Goal: Consume media (video, audio): Consume media (video, audio)

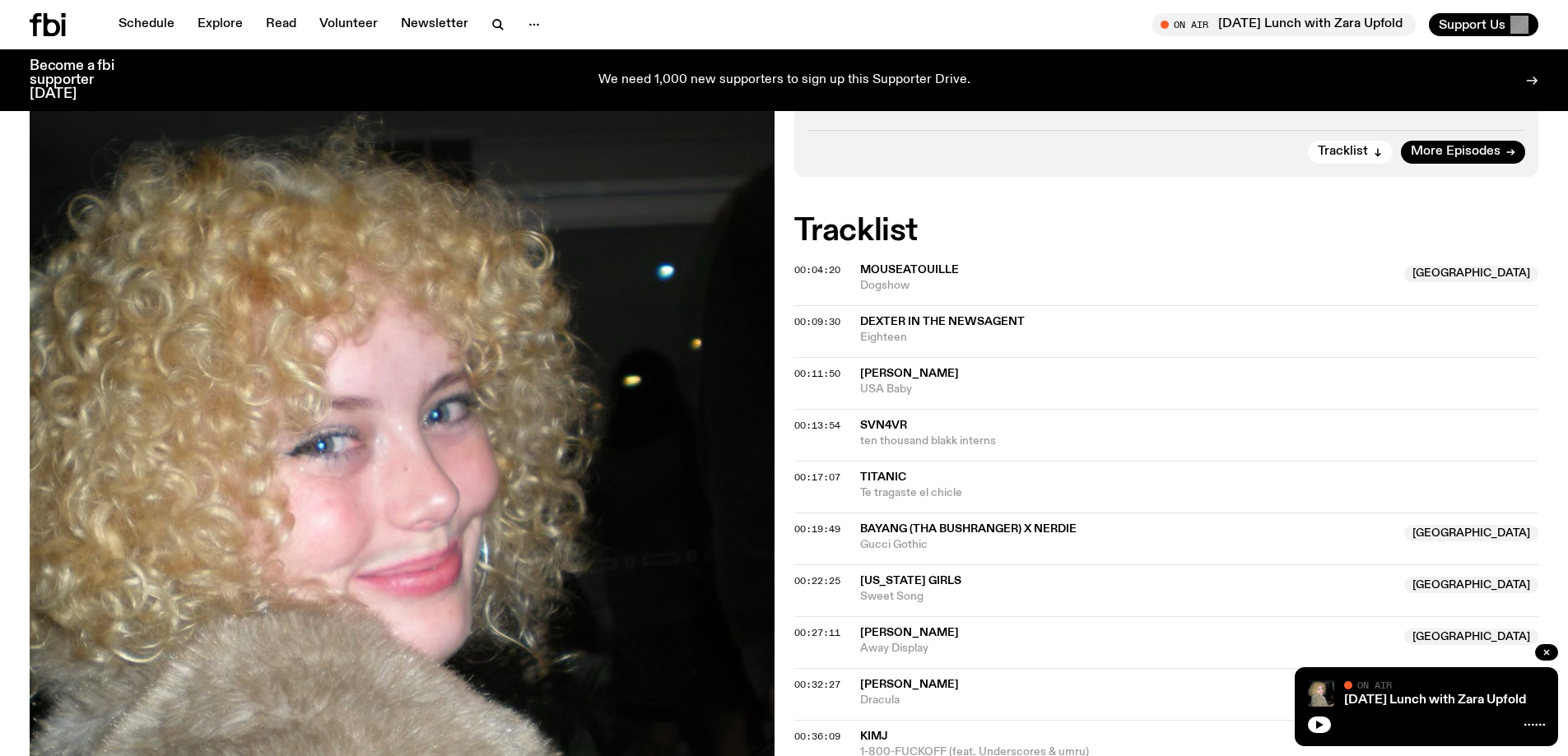
scroll to position [894, 0]
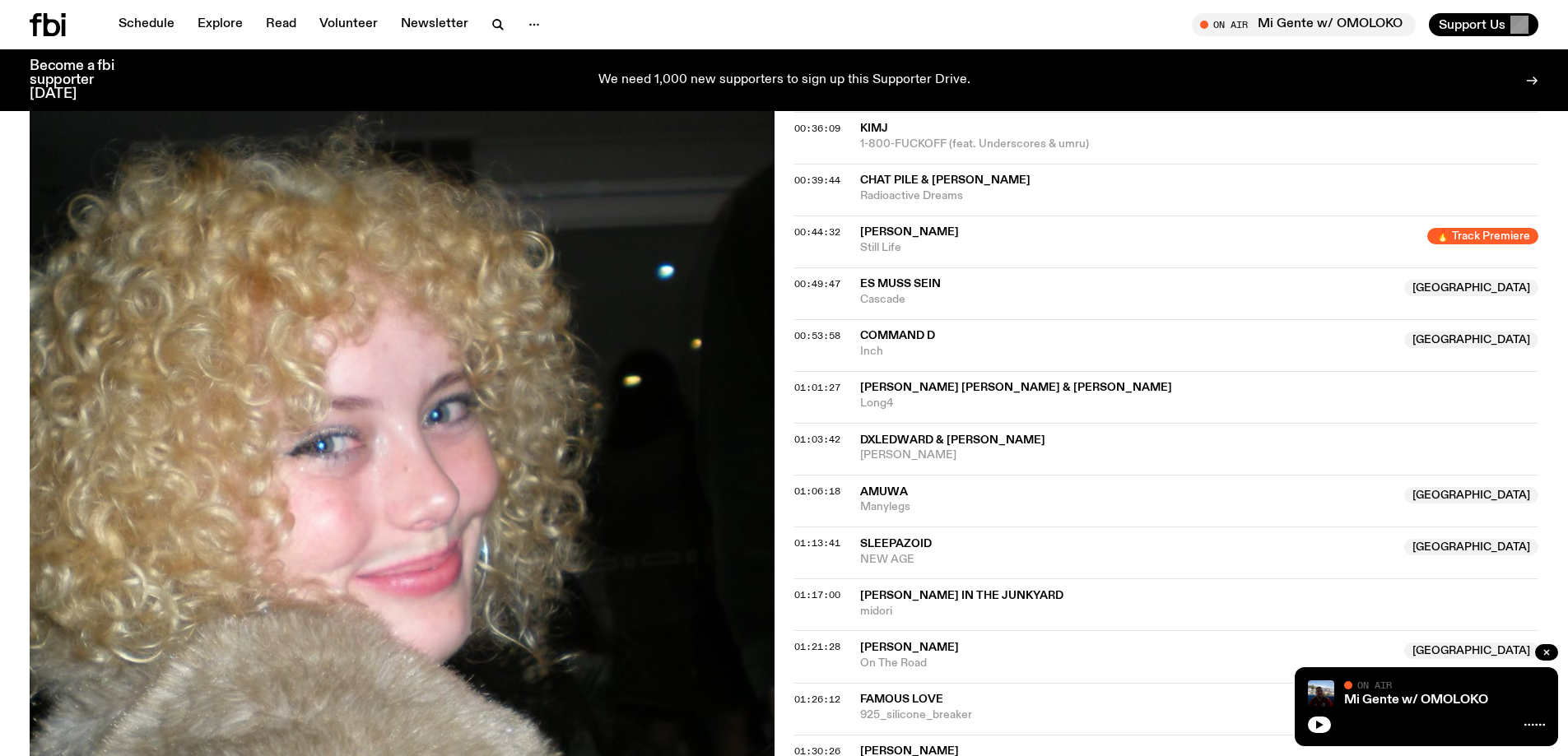
scroll to position [1388, 0]
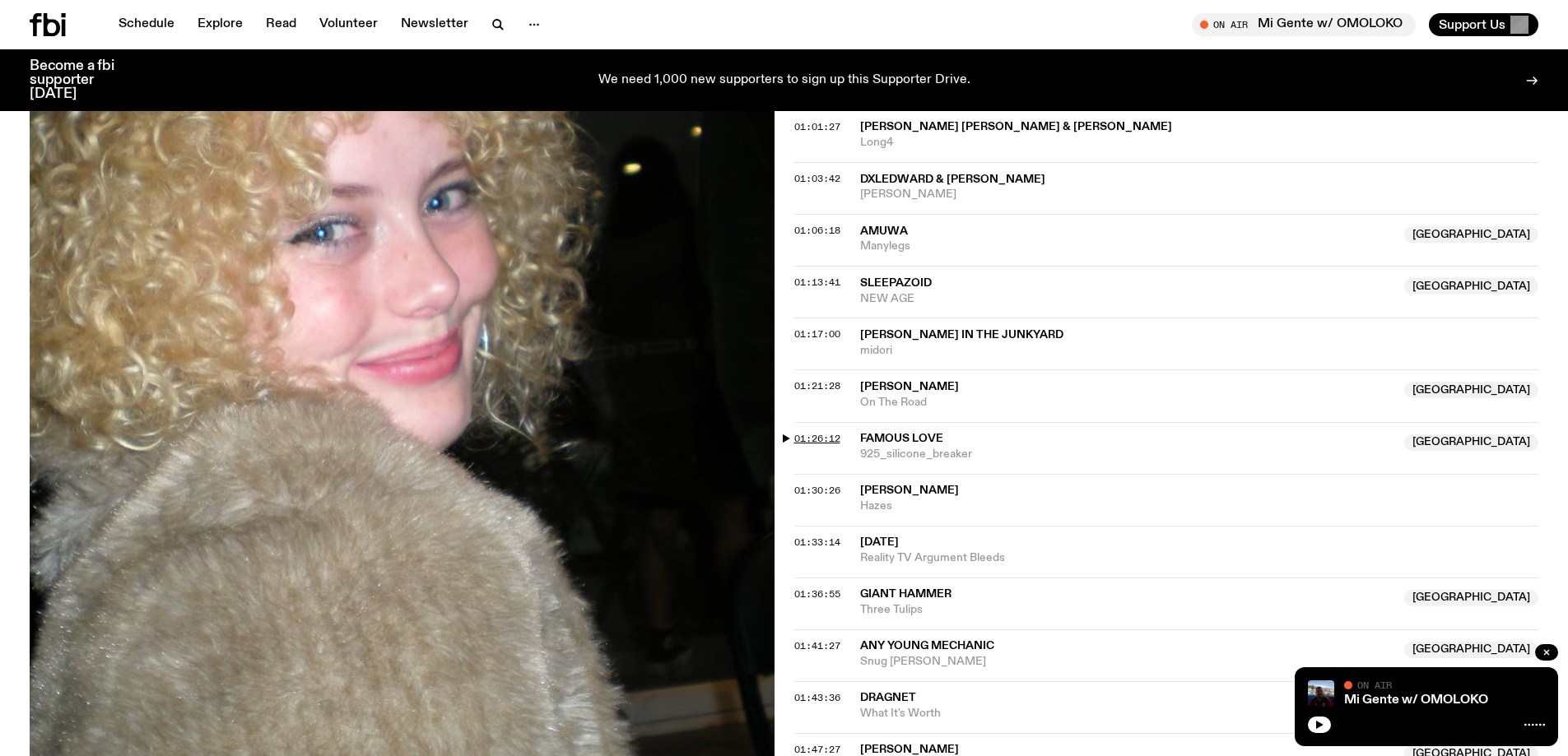
click at [823, 439] on span "01:26:12" at bounding box center [817, 439] width 46 height 13
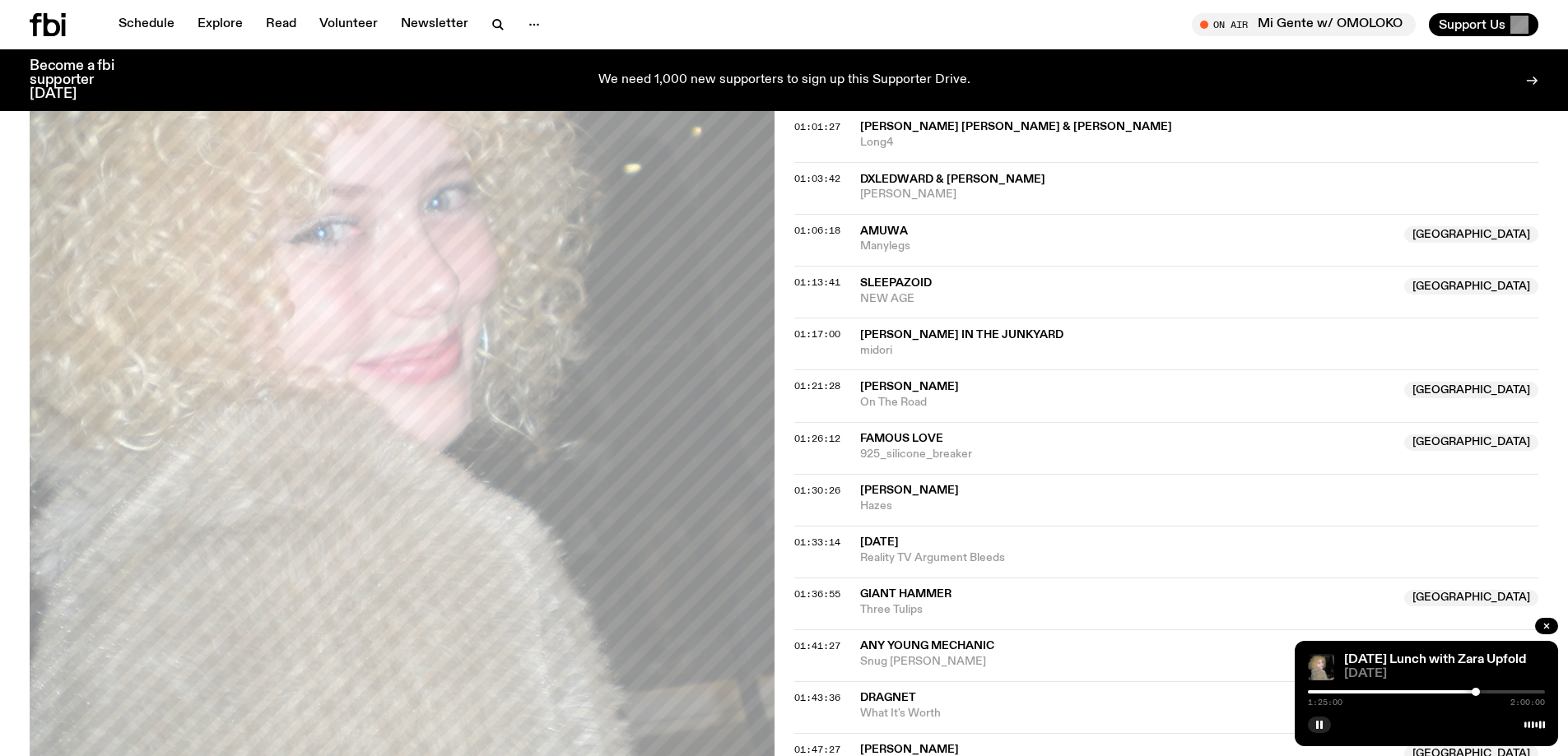
click at [1476, 693] on div at bounding box center [1476, 693] width 8 height 8
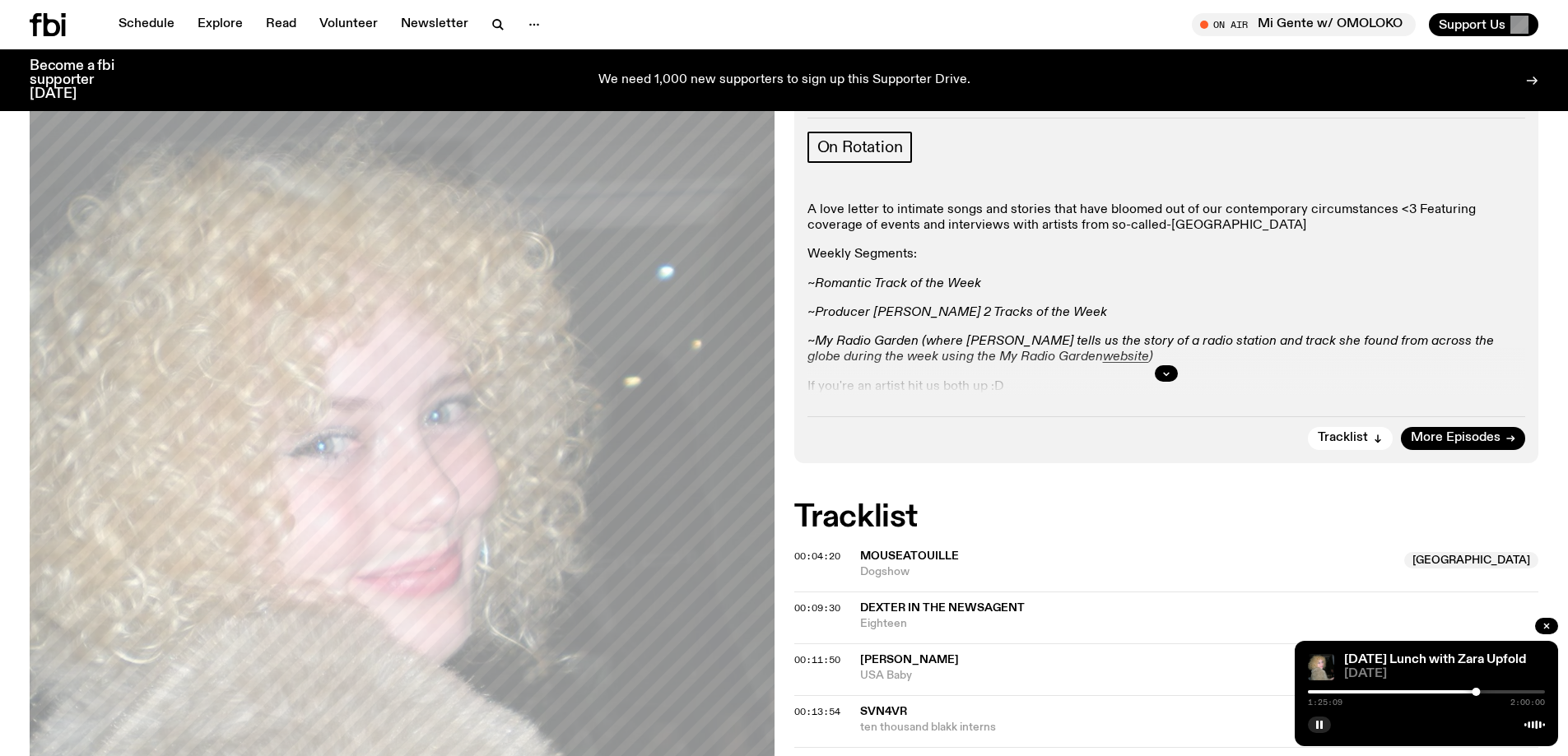
scroll to position [241, 0]
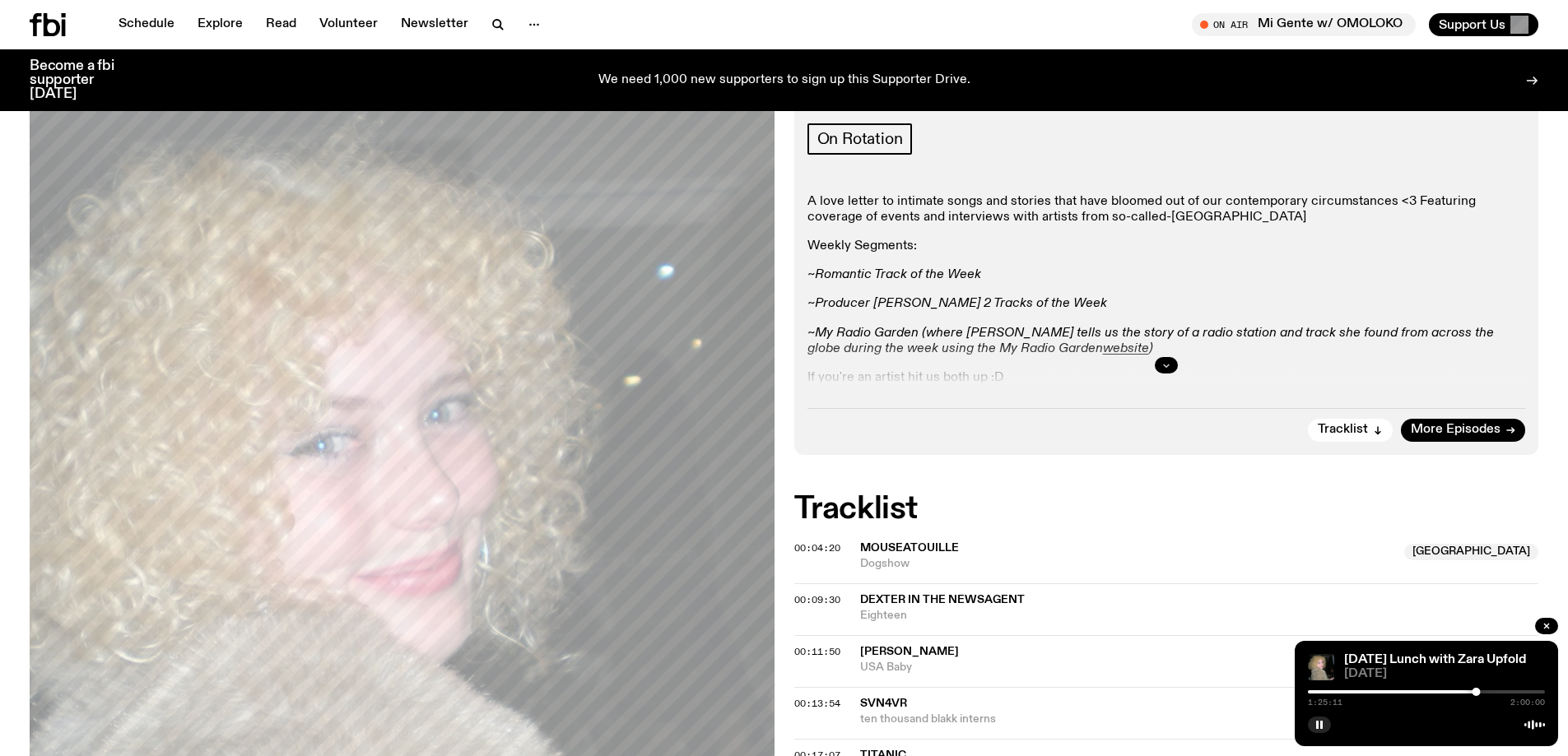
click at [1161, 365] on button "button" at bounding box center [1166, 366] width 23 height 16
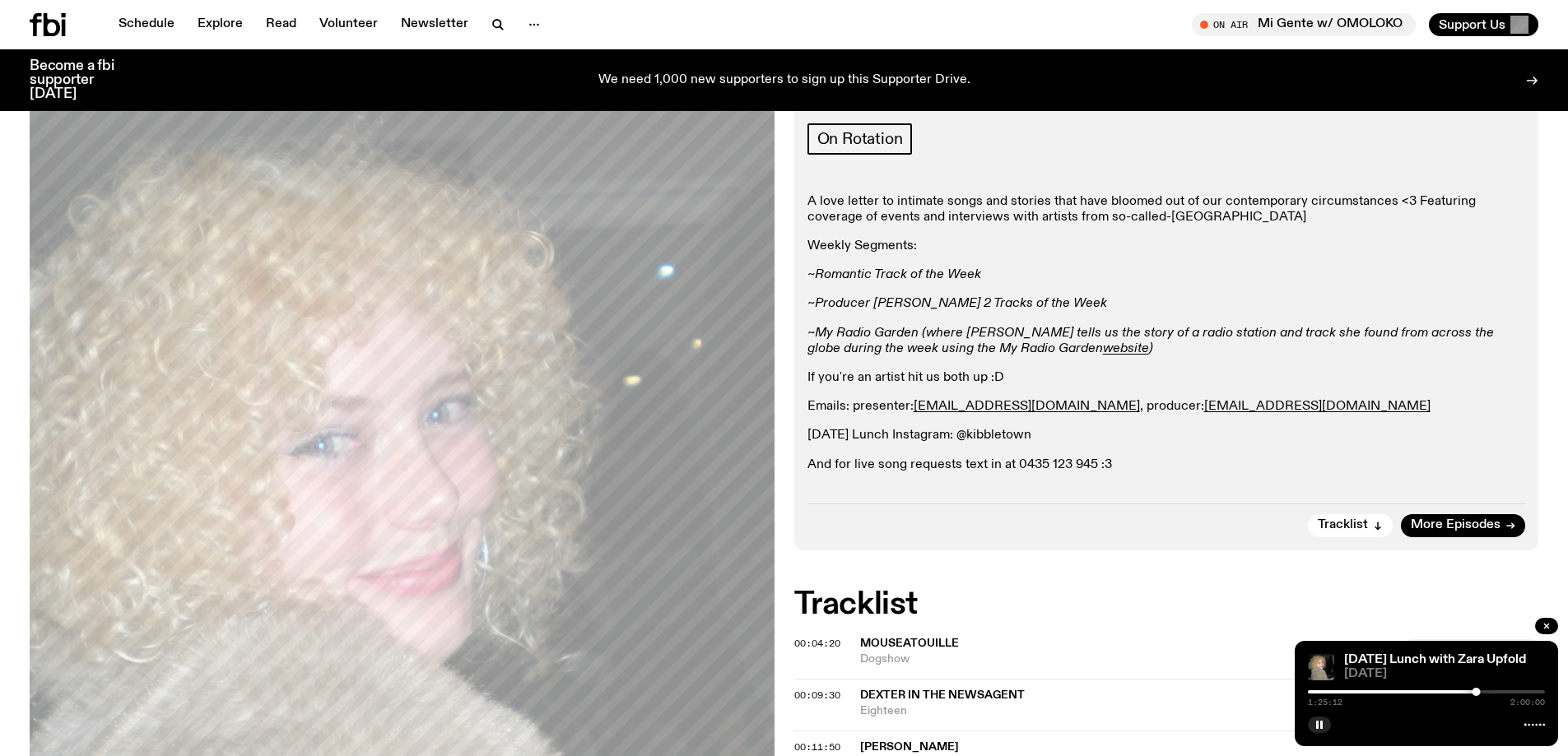
click at [1121, 296] on div "A love letter to intimate songs and stories that have bloomed out of our contem…" at bounding box center [1166, 334] width 718 height 279
click at [1212, 357] on p "~My Radio Garden (where Zara tells us the story of a radio station and track sh…" at bounding box center [1166, 342] width 718 height 31
drag, startPoint x: 1321, startPoint y: 402, endPoint x: 1098, endPoint y: 408, distance: 223.1
click at [1098, 408] on p "Emails: presenter: zara.u@fbiradio.com , producer: cook.adam451@gmail.com" at bounding box center [1166, 407] width 718 height 16
copy link "cook.adam451@gmail.com"
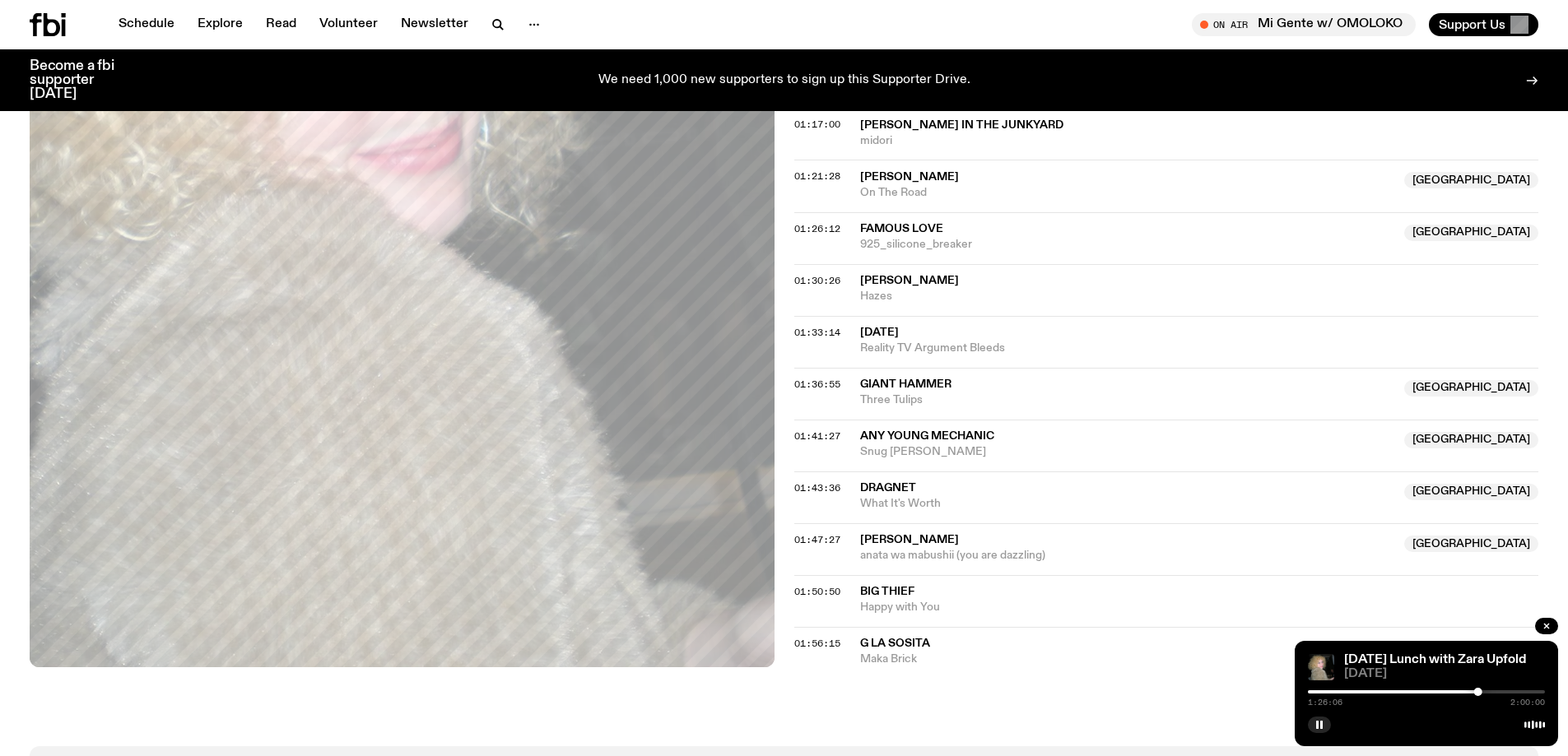
scroll to position [1723, 0]
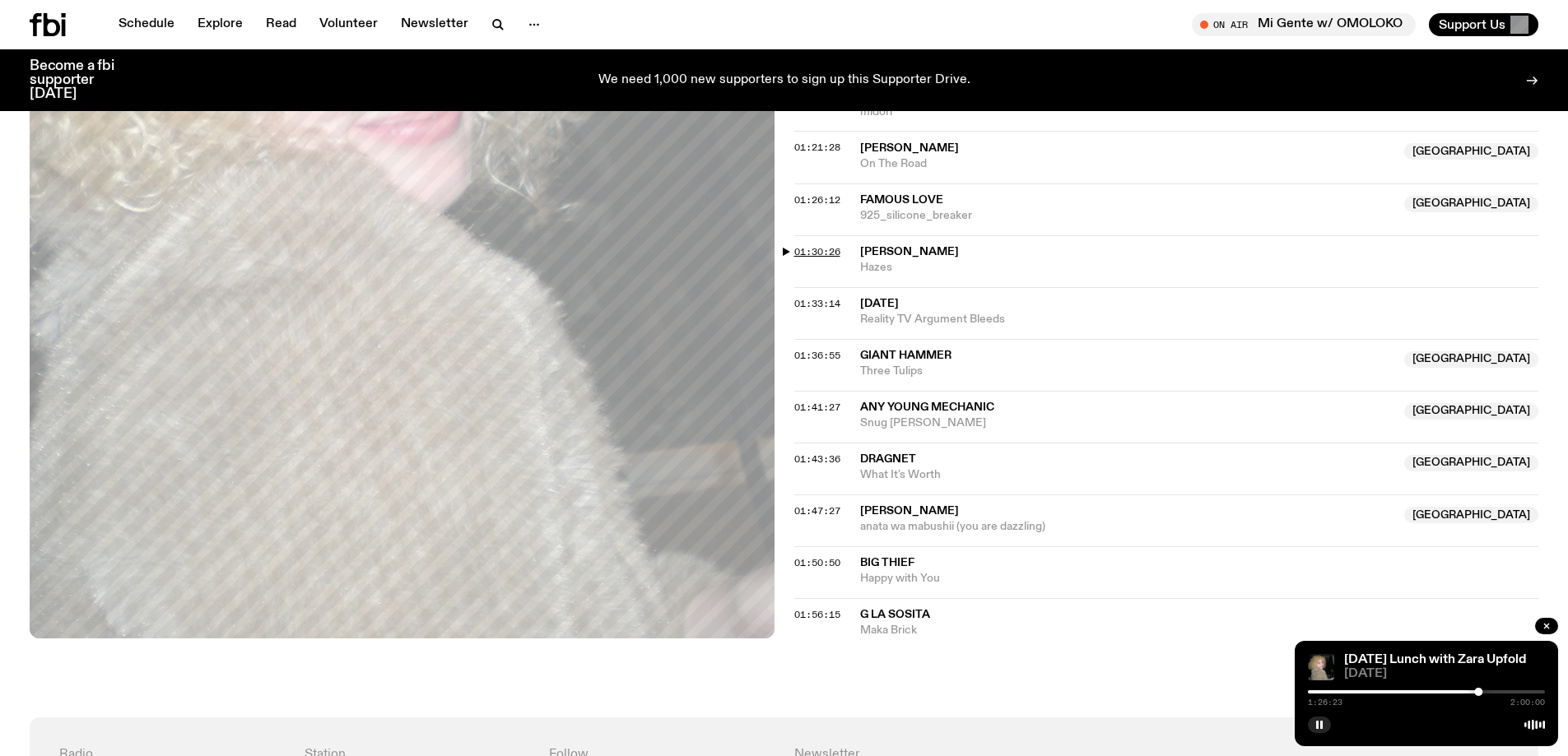
click at [818, 256] on span "01:30:26" at bounding box center [817, 252] width 46 height 13
click at [827, 302] on span "01:33:14" at bounding box center [817, 304] width 46 height 13
click at [822, 354] on span "01:36:55" at bounding box center [817, 356] width 46 height 13
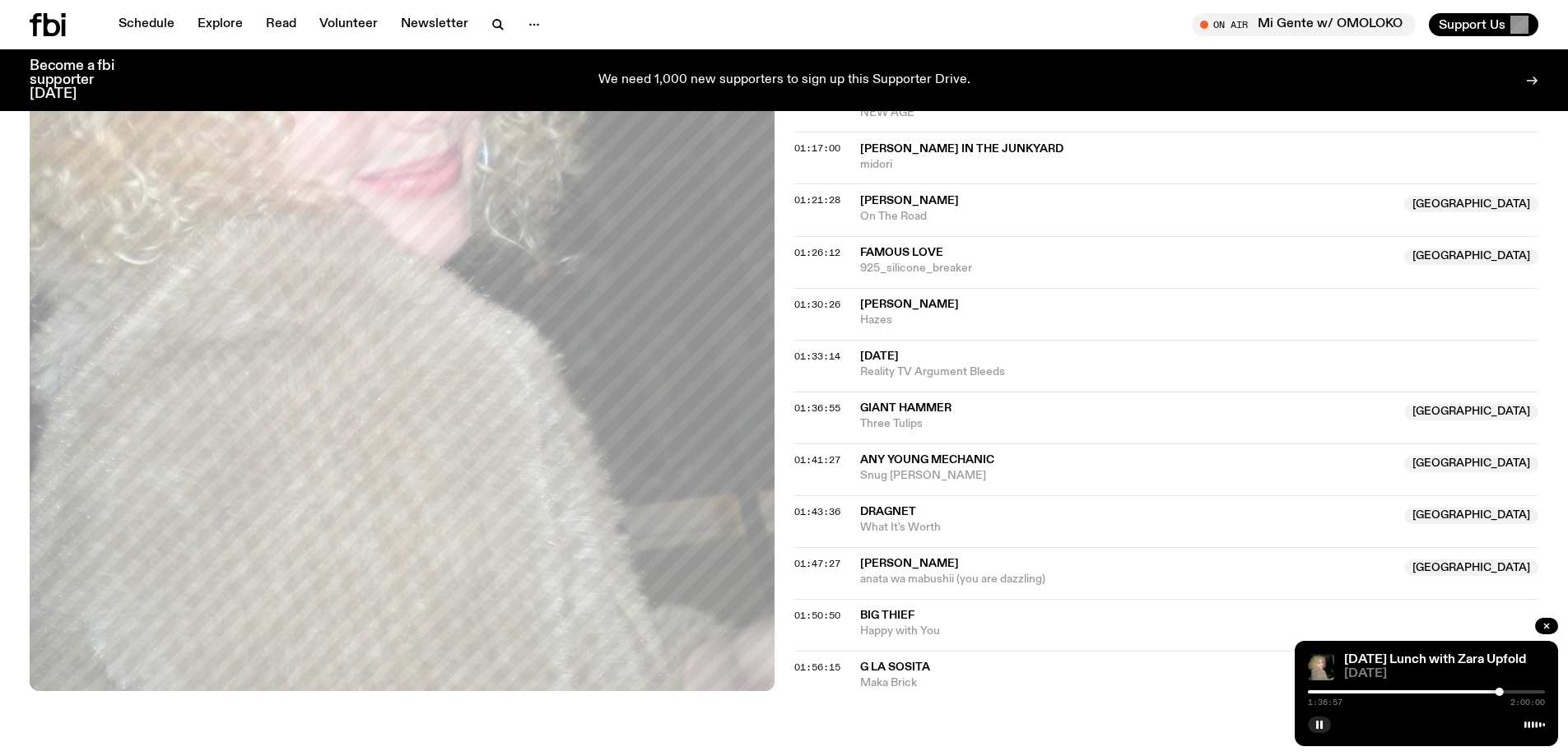
scroll to position [1640, 0]
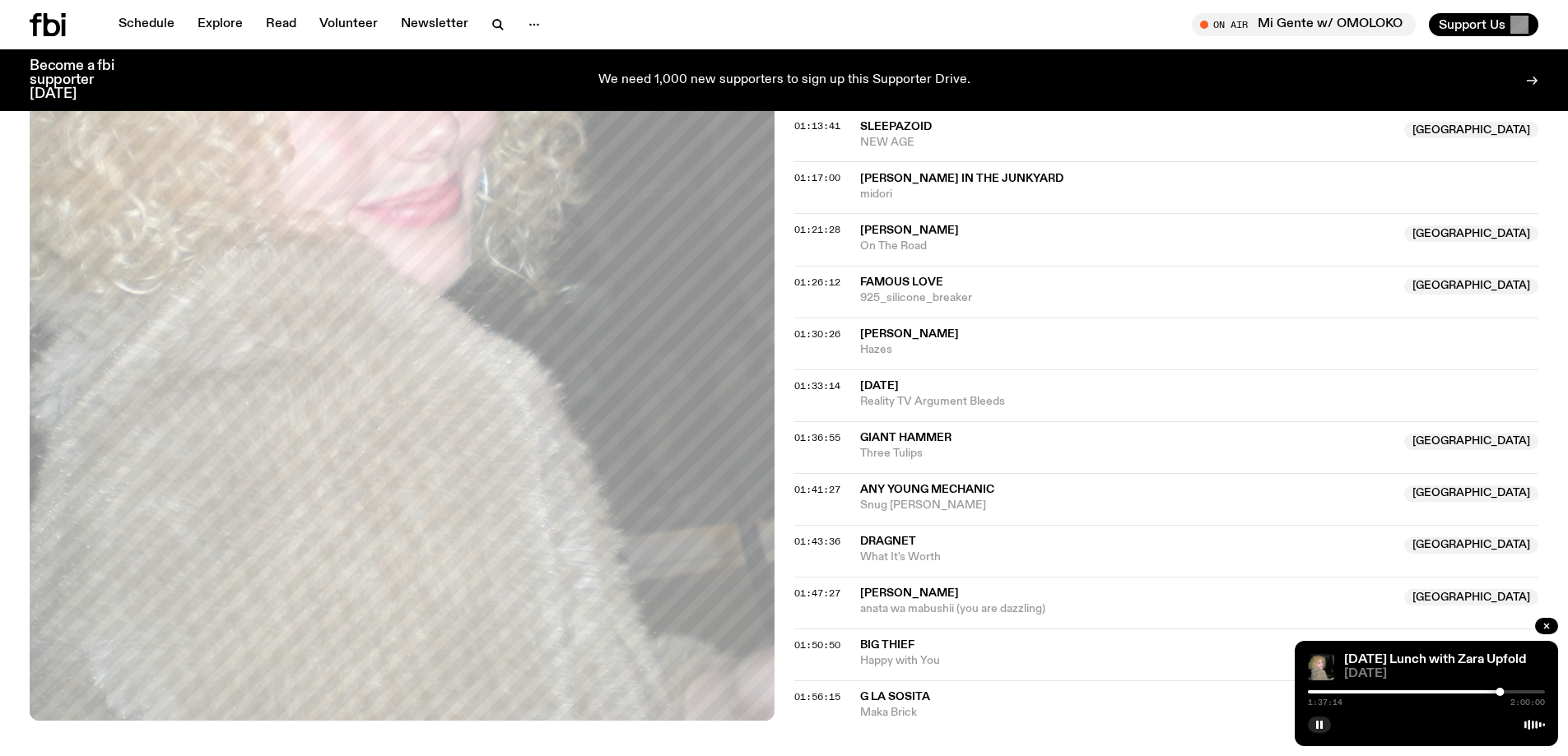
click at [1500, 693] on div at bounding box center [1500, 693] width 8 height 8
click at [1501, 693] on div at bounding box center [1500, 693] width 8 height 8
click at [1503, 693] on div at bounding box center [1503, 693] width 8 height 8
click at [812, 284] on span "01:26:12" at bounding box center [817, 282] width 46 height 13
click at [1480, 693] on div at bounding box center [1478, 693] width 8 height 8
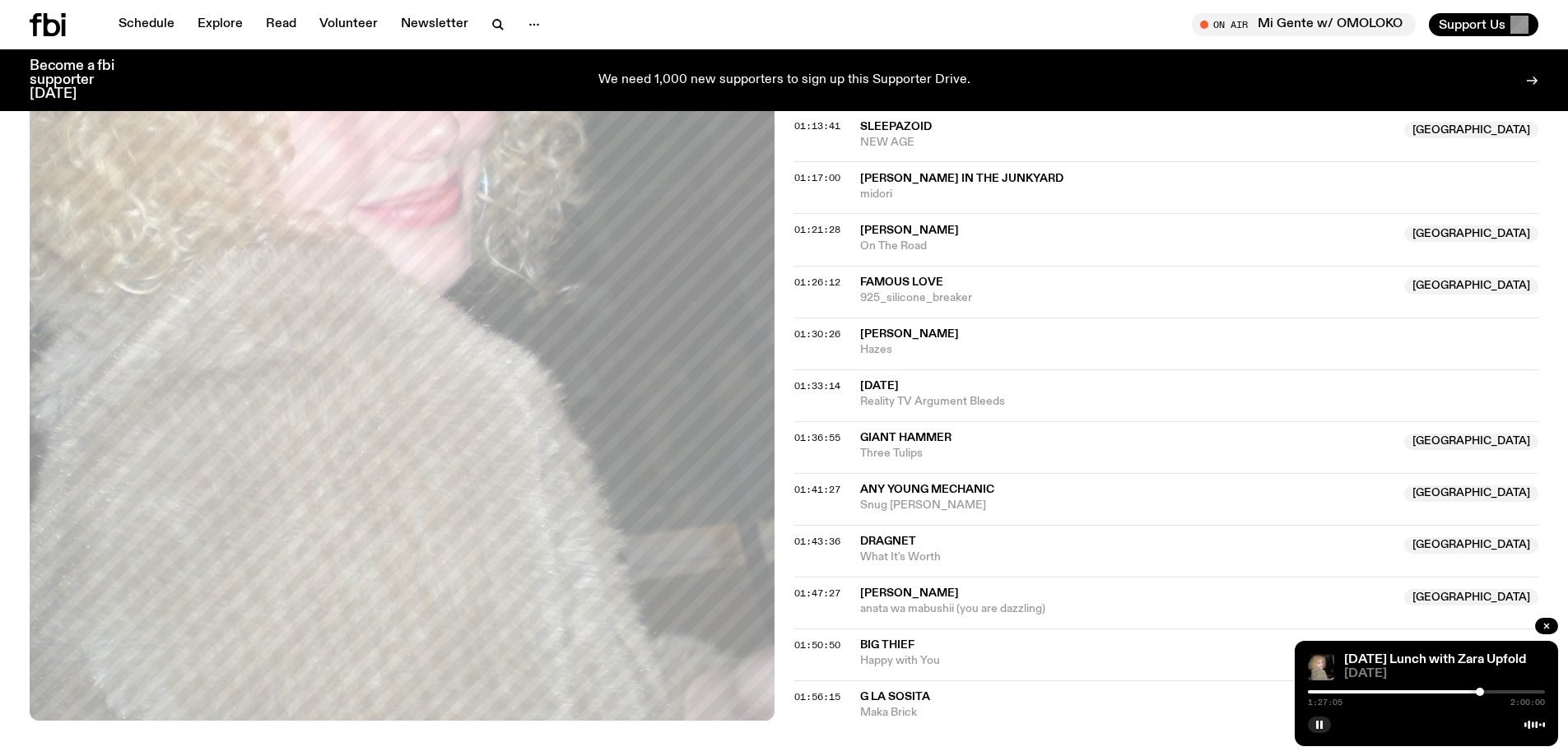
click at [1482, 693] on div at bounding box center [1480, 693] width 8 height 8
click at [1490, 693] on div at bounding box center [1426, 693] width 237 height 3
click at [824, 484] on span "01:41:27" at bounding box center [817, 490] width 46 height 13
click at [818, 441] on span "01:36:55" at bounding box center [817, 438] width 46 height 13
click at [814, 487] on span "01:41:27" at bounding box center [817, 490] width 46 height 13
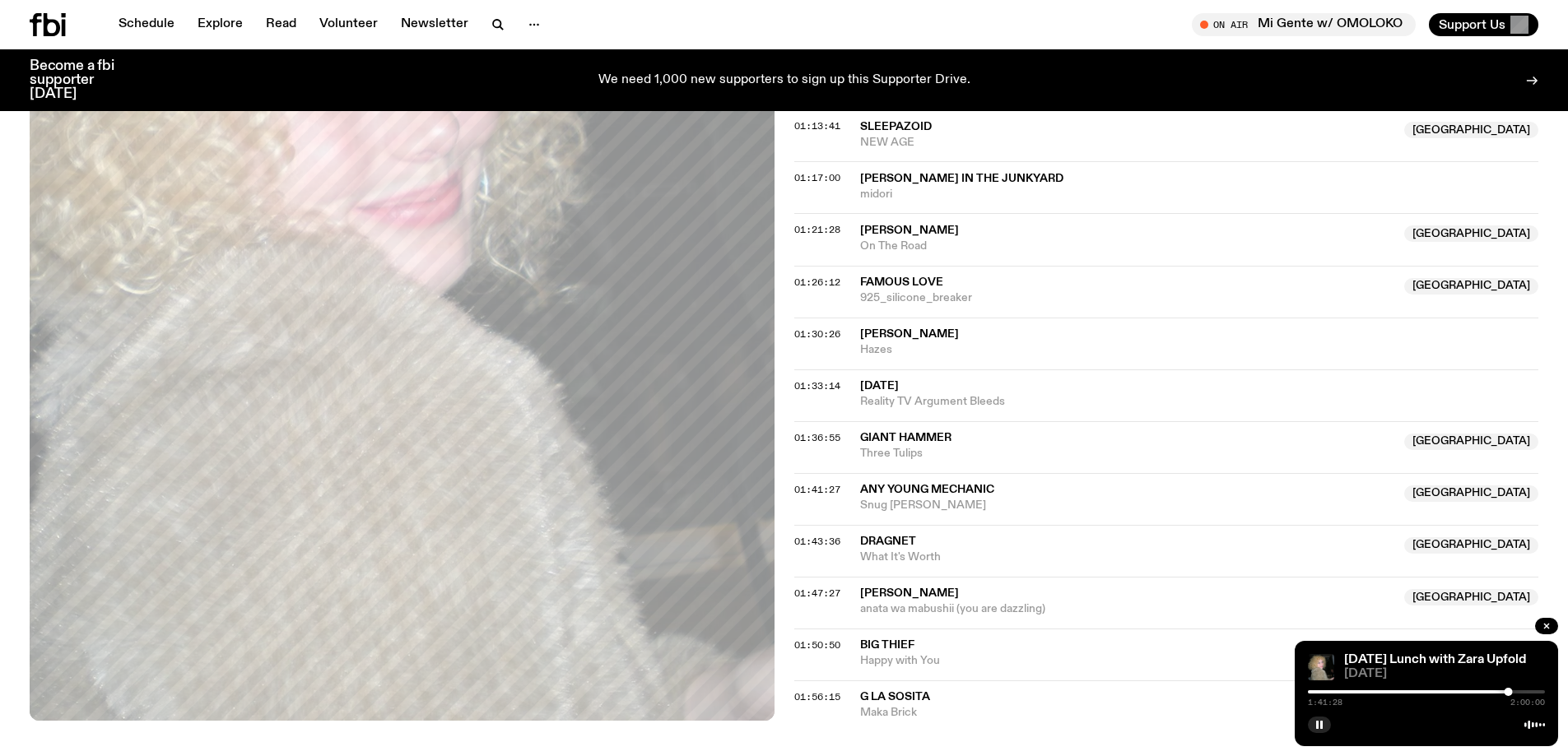
click at [1501, 693] on div at bounding box center [1390, 693] width 237 height 3
click at [1504, 693] on div at bounding box center [1501, 693] width 8 height 8
click at [1505, 693] on div at bounding box center [1505, 693] width 8 height 8
click at [1504, 693] on div at bounding box center [1505, 693] width 8 height 8
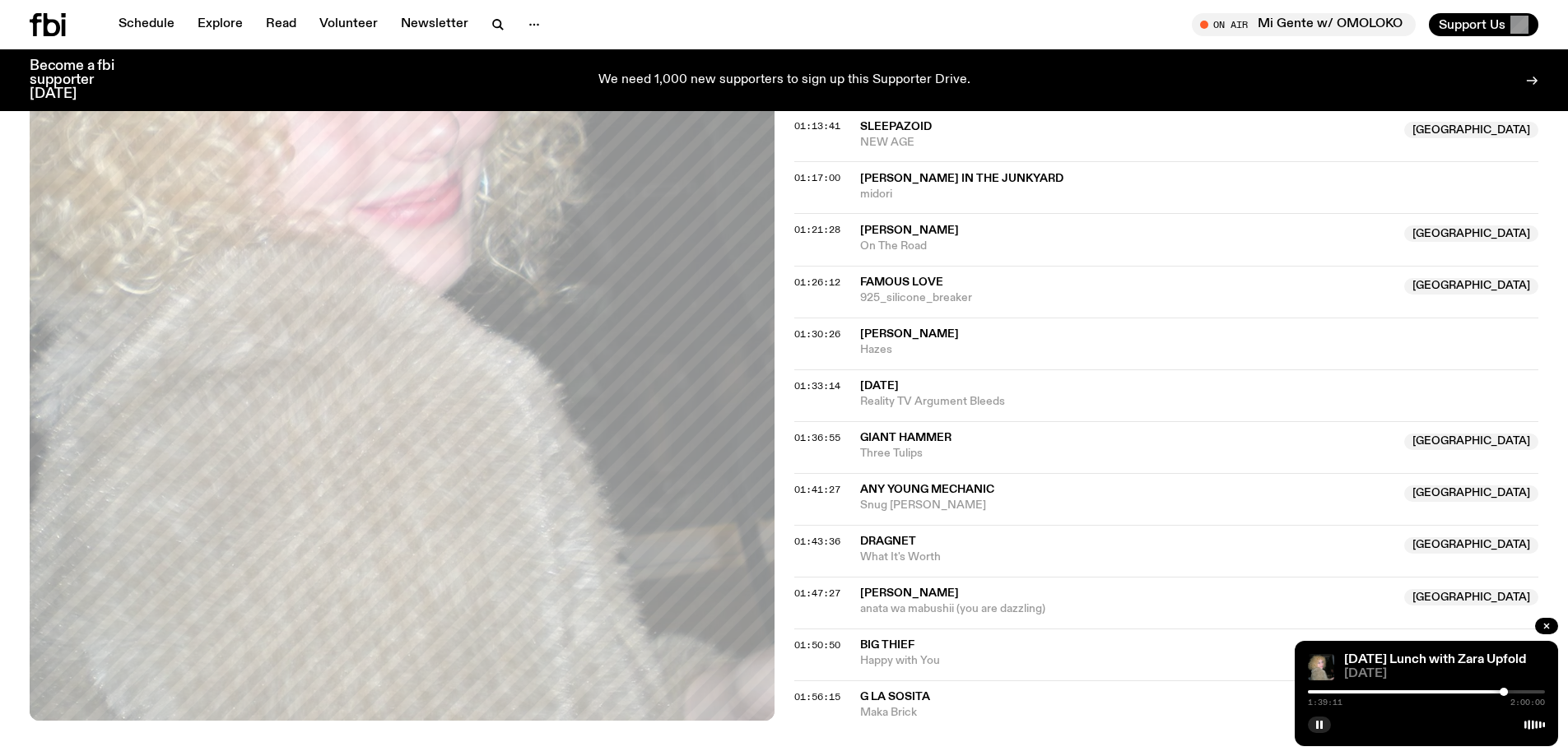
click at [1505, 693] on div at bounding box center [1504, 693] width 8 height 8
click at [1505, 693] on div at bounding box center [1505, 693] width 8 height 8
click at [1506, 692] on div at bounding box center [1506, 693] width 8 height 8
click at [1507, 692] on div at bounding box center [1506, 693] width 8 height 8
click at [1508, 692] on div at bounding box center [1507, 693] width 8 height 8
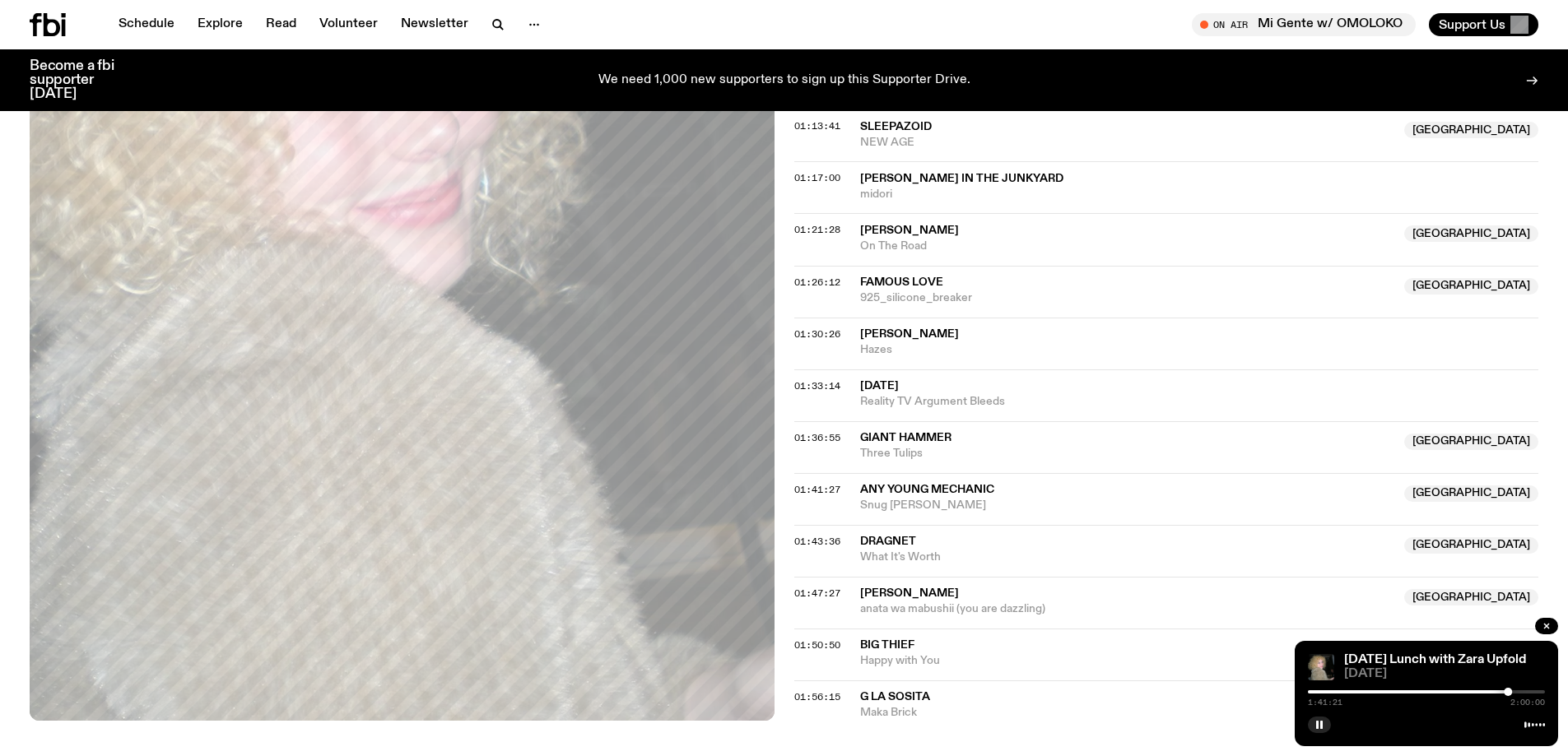
click at [1509, 692] on div at bounding box center [1508, 693] width 8 height 8
click at [1510, 692] on div at bounding box center [1509, 693] width 8 height 8
click at [1510, 692] on div at bounding box center [1510, 693] width 8 height 8
click at [1511, 692] on div at bounding box center [1511, 693] width 8 height 8
click at [1512, 693] on div at bounding box center [1511, 693] width 8 height 8
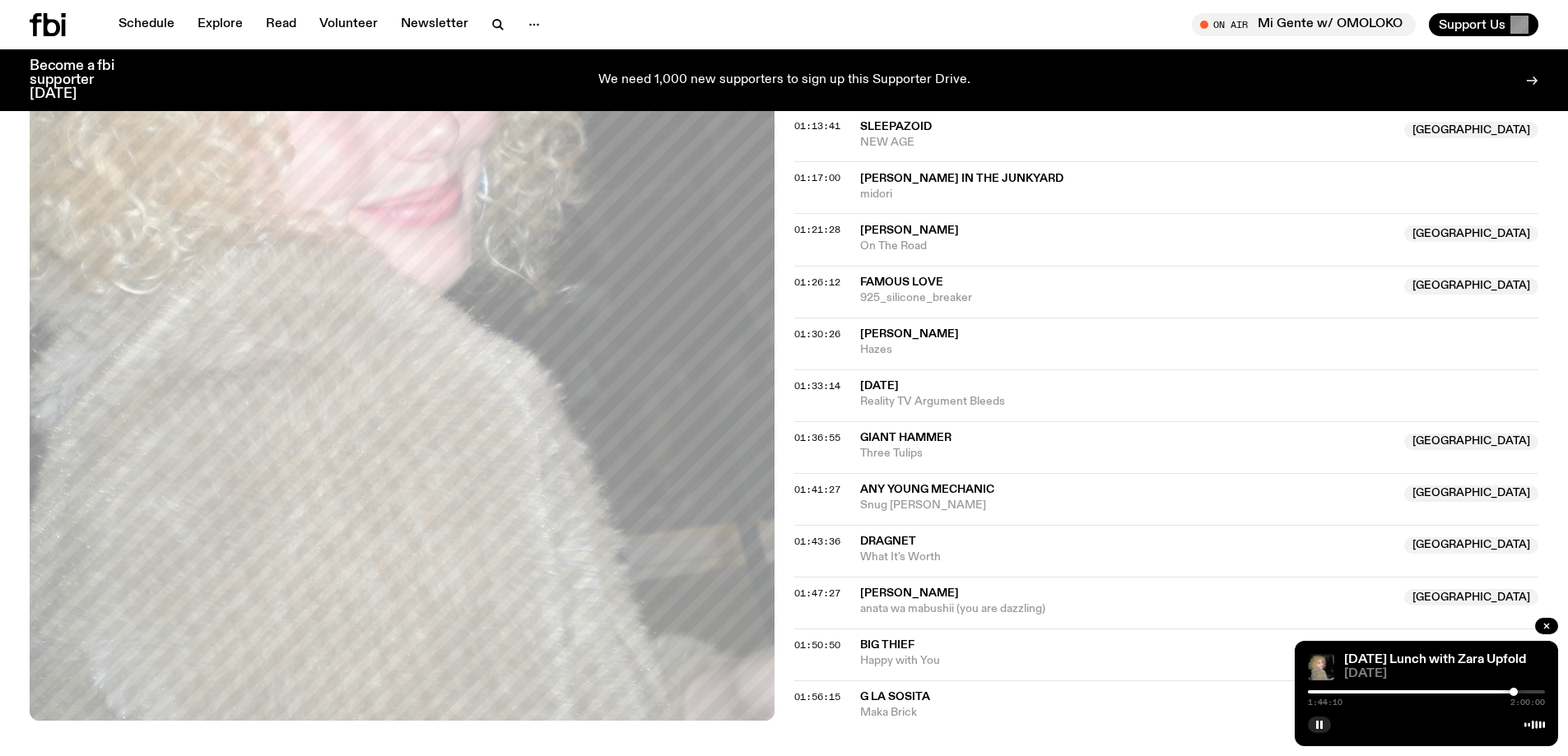
click at [1514, 693] on div at bounding box center [1514, 693] width 8 height 8
click at [1514, 693] on div at bounding box center [1514, 693] width 8 height 8
click at [1515, 693] on div at bounding box center [1514, 693] width 8 height 8
click at [1517, 693] on div at bounding box center [1515, 693] width 8 height 8
click at [1518, 693] on div at bounding box center [1518, 693] width 8 height 8
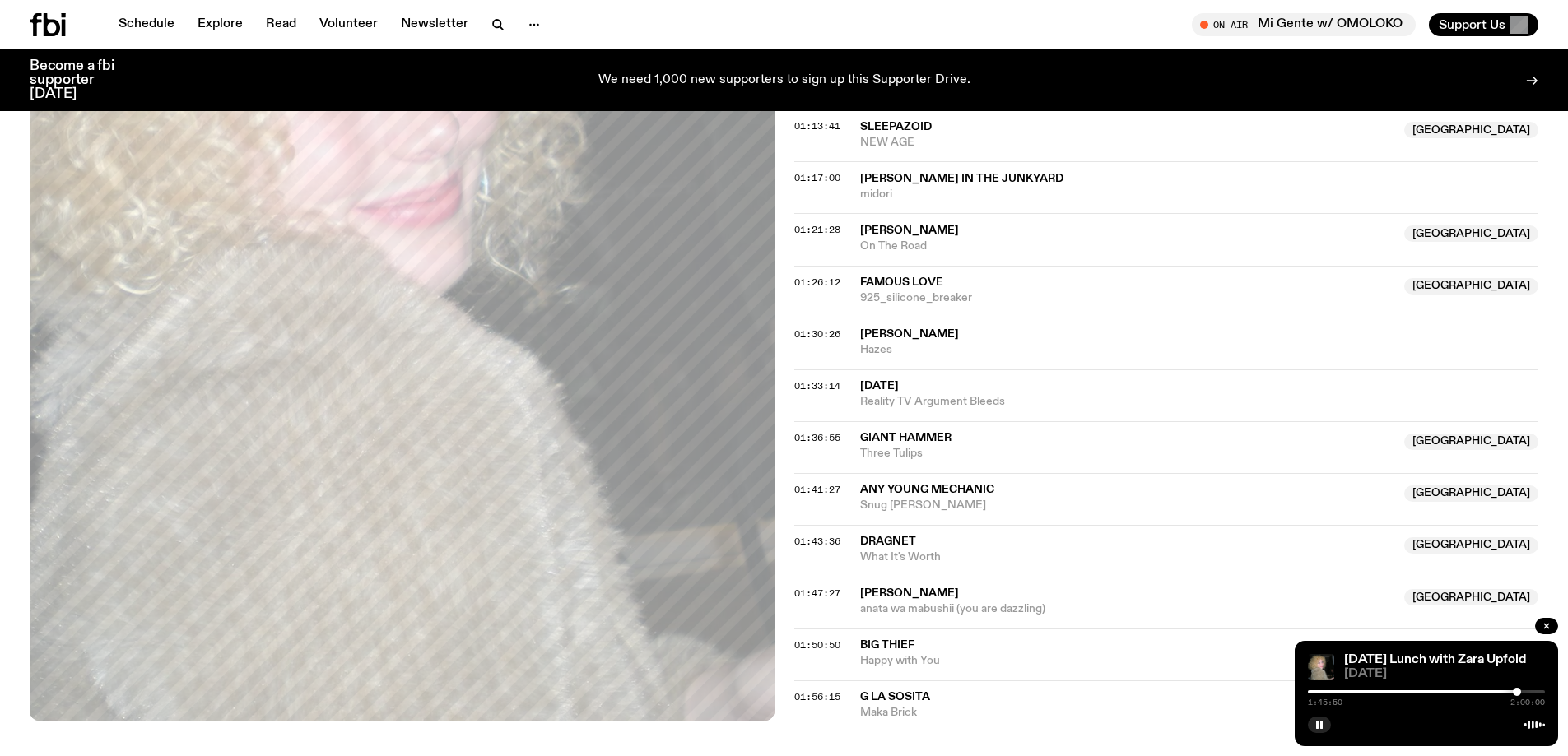
click at [1517, 693] on div at bounding box center [1517, 693] width 8 height 8
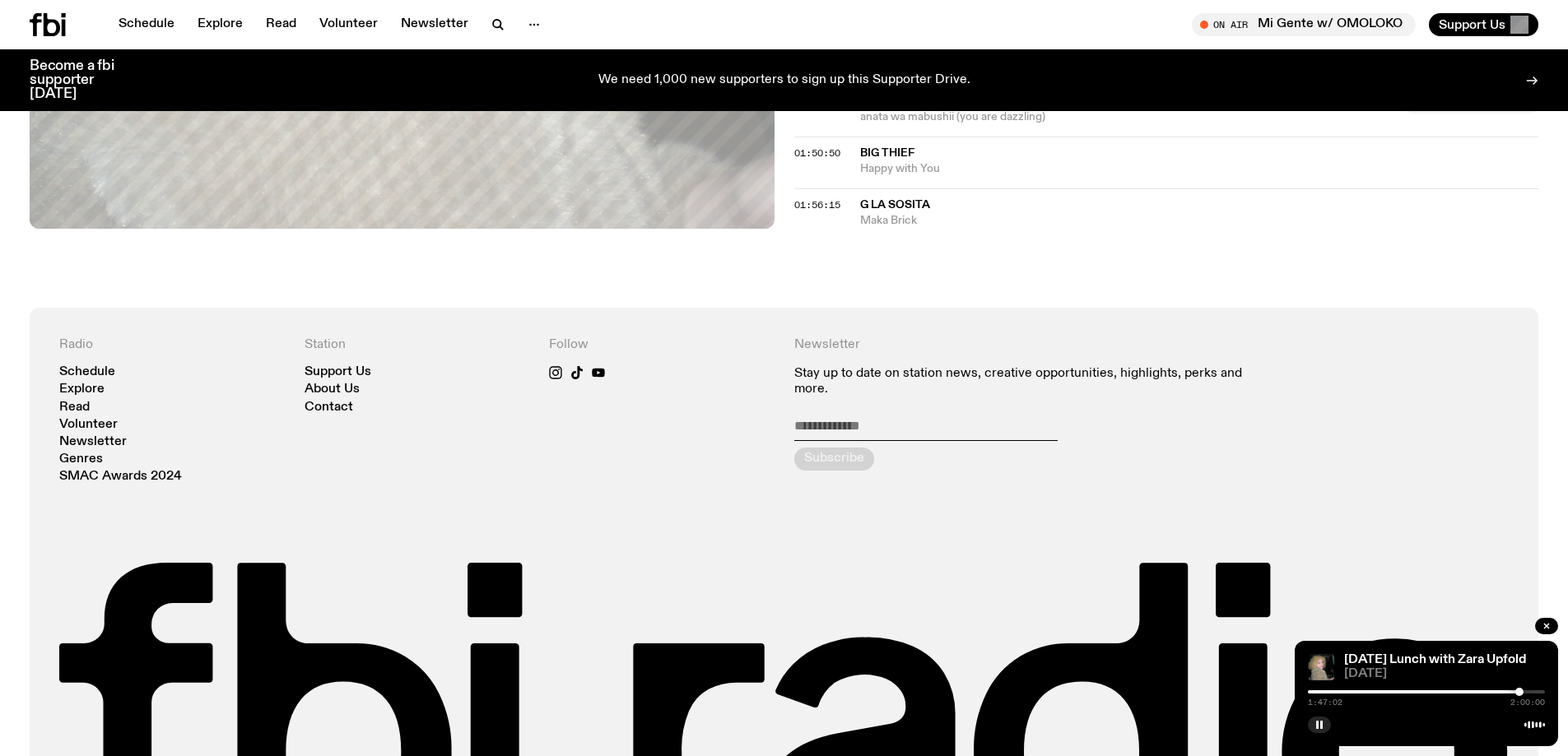
scroll to position [1886, 0]
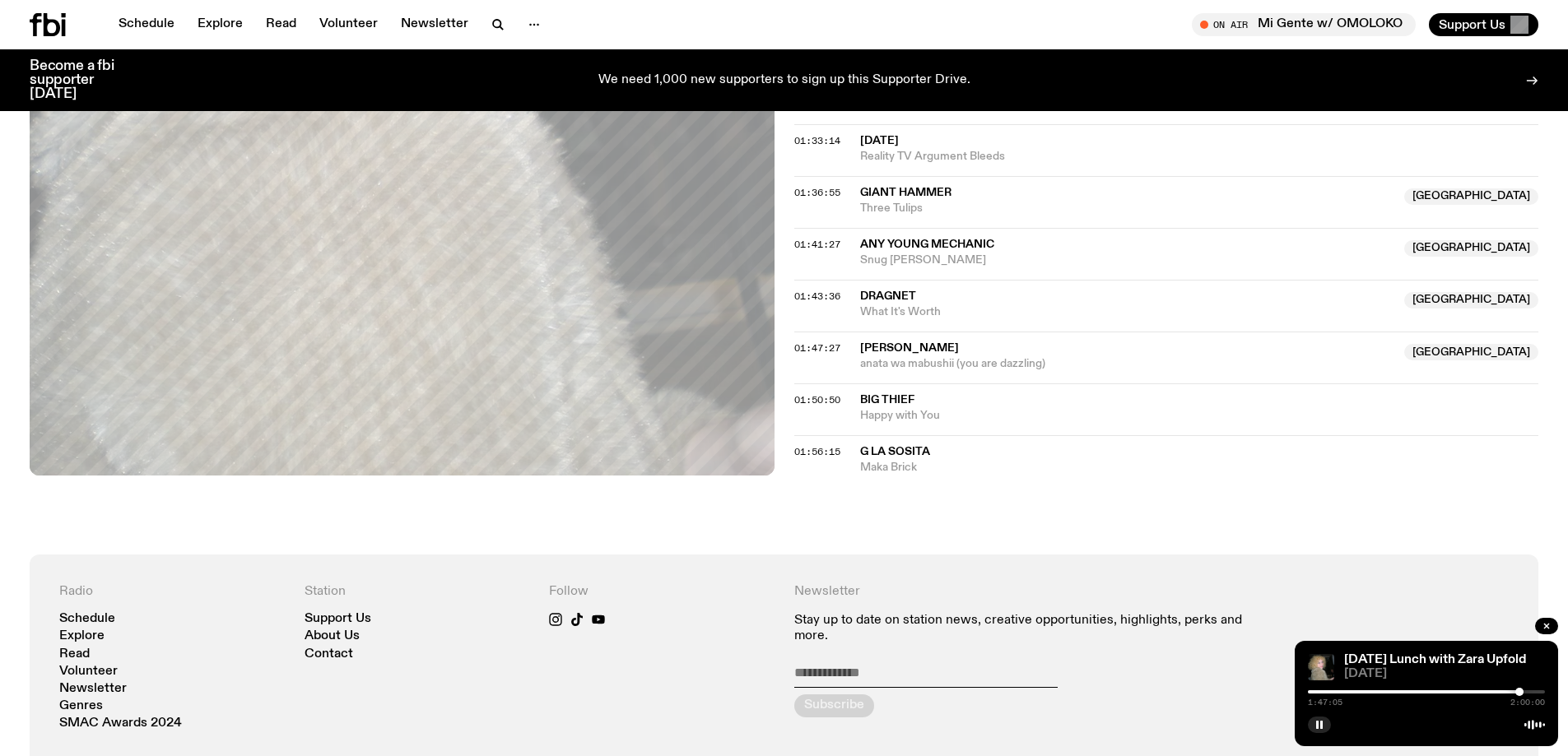
click at [809, 366] on div "01:47:27 Hinano Fujisaki NSW anata wa mabushii (you are dazzling) NSW" at bounding box center [1166, 357] width 744 height 52
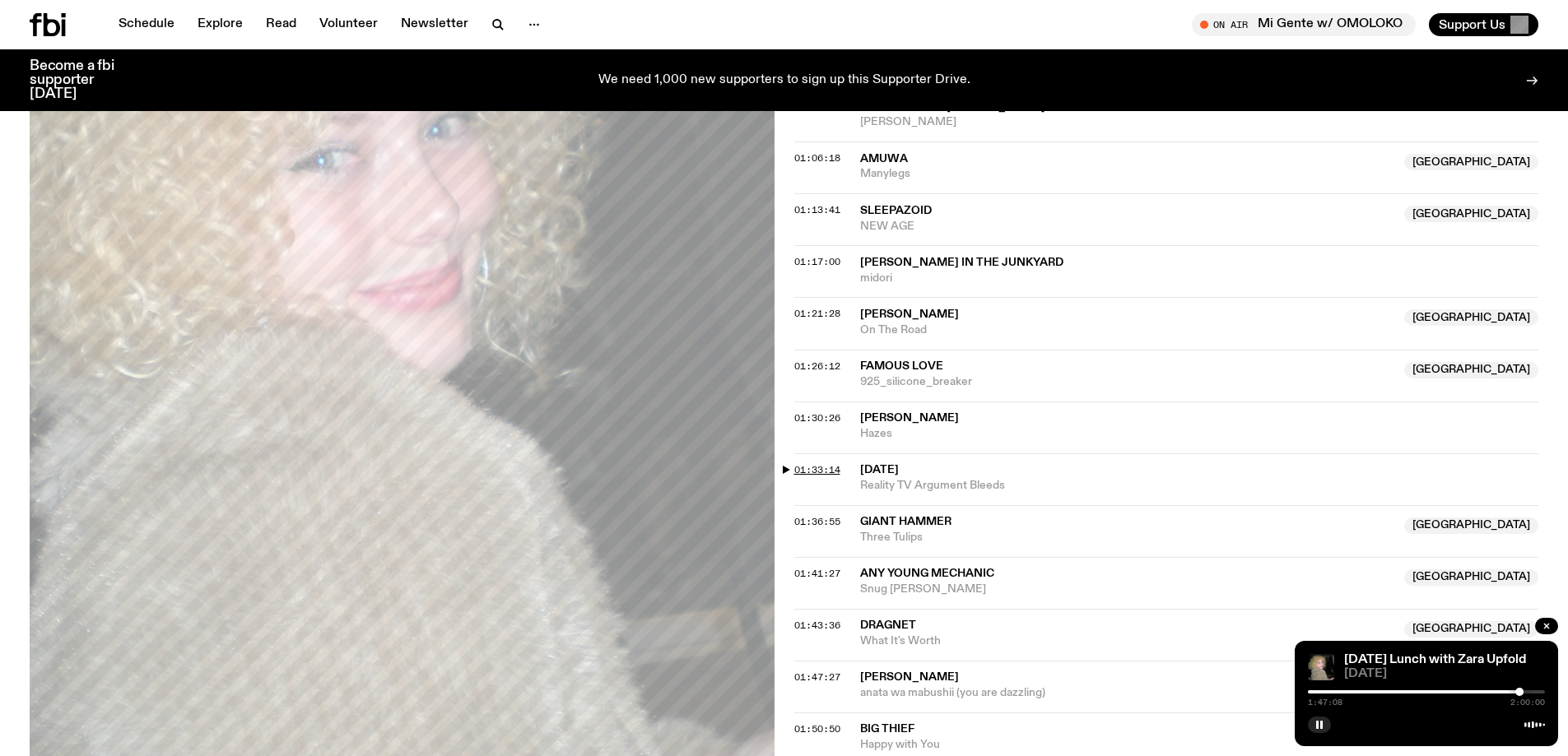
click at [817, 468] on span "01:33:14" at bounding box center [817, 470] width 46 height 13
click at [1492, 692] on div at bounding box center [1492, 693] width 8 height 8
click at [1492, 693] on div at bounding box center [1492, 693] width 8 height 8
click at [1493, 692] on div at bounding box center [1492, 693] width 8 height 8
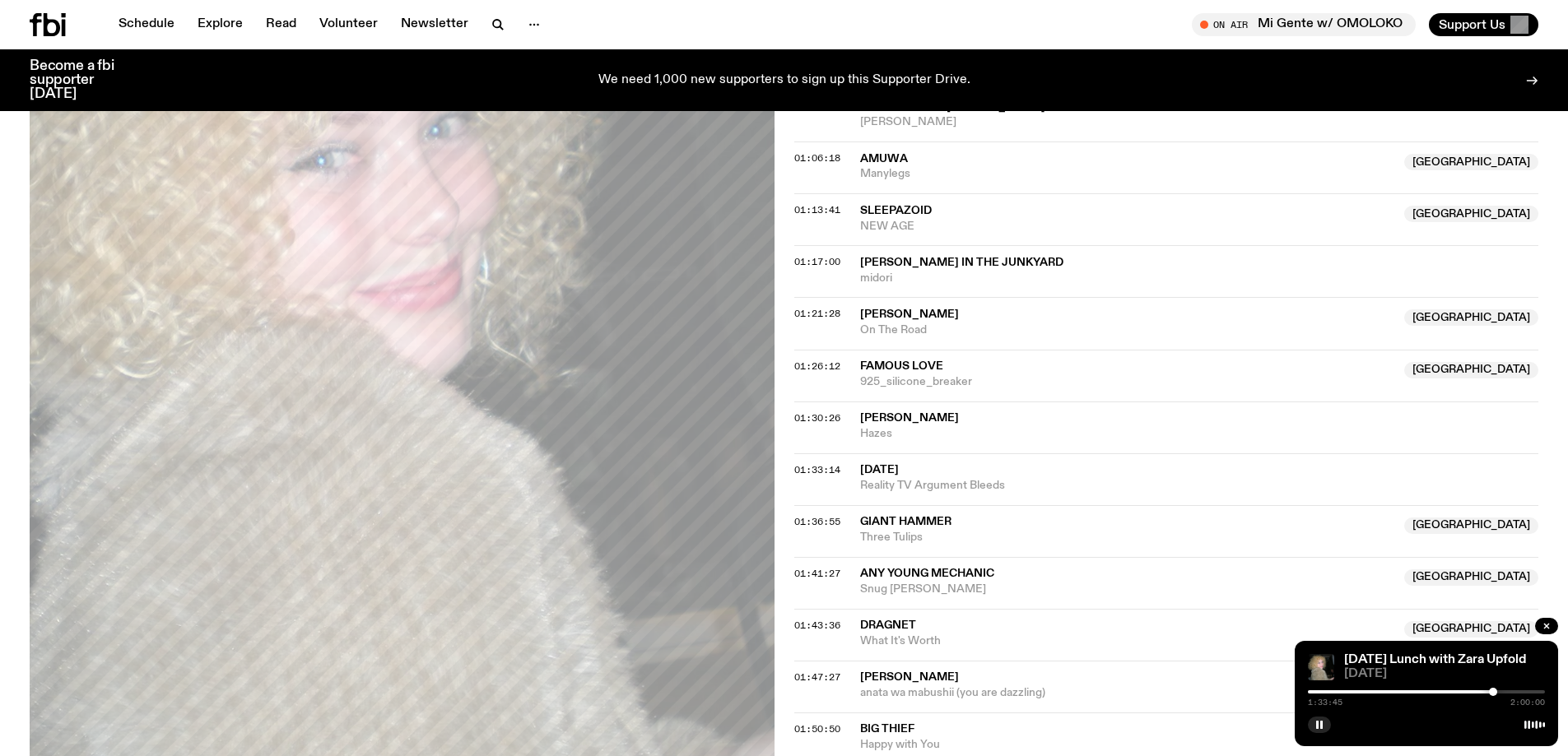
click at [1494, 693] on div at bounding box center [1493, 693] width 8 height 8
click at [1496, 693] on div at bounding box center [1496, 693] width 8 height 8
click at [1496, 692] on div at bounding box center [1496, 693] width 8 height 8
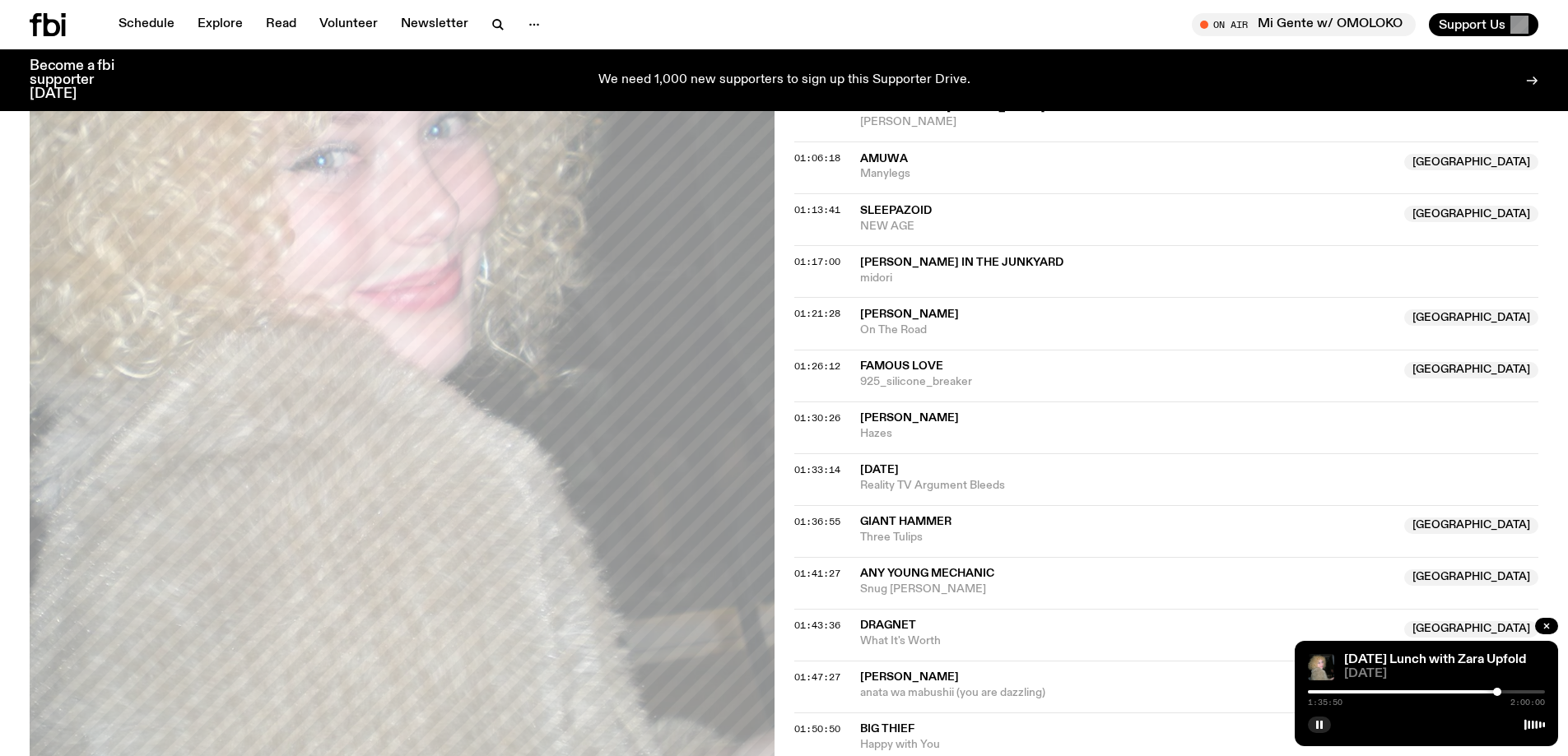
click at [1497, 692] on div at bounding box center [1497, 693] width 8 height 8
click at [1498, 693] on div at bounding box center [1497, 693] width 8 height 8
click at [1498, 693] on div at bounding box center [1498, 693] width 8 height 8
click at [1496, 693] on div at bounding box center [1498, 693] width 8 height 8
click at [1496, 693] on div at bounding box center [1496, 693] width 8 height 8
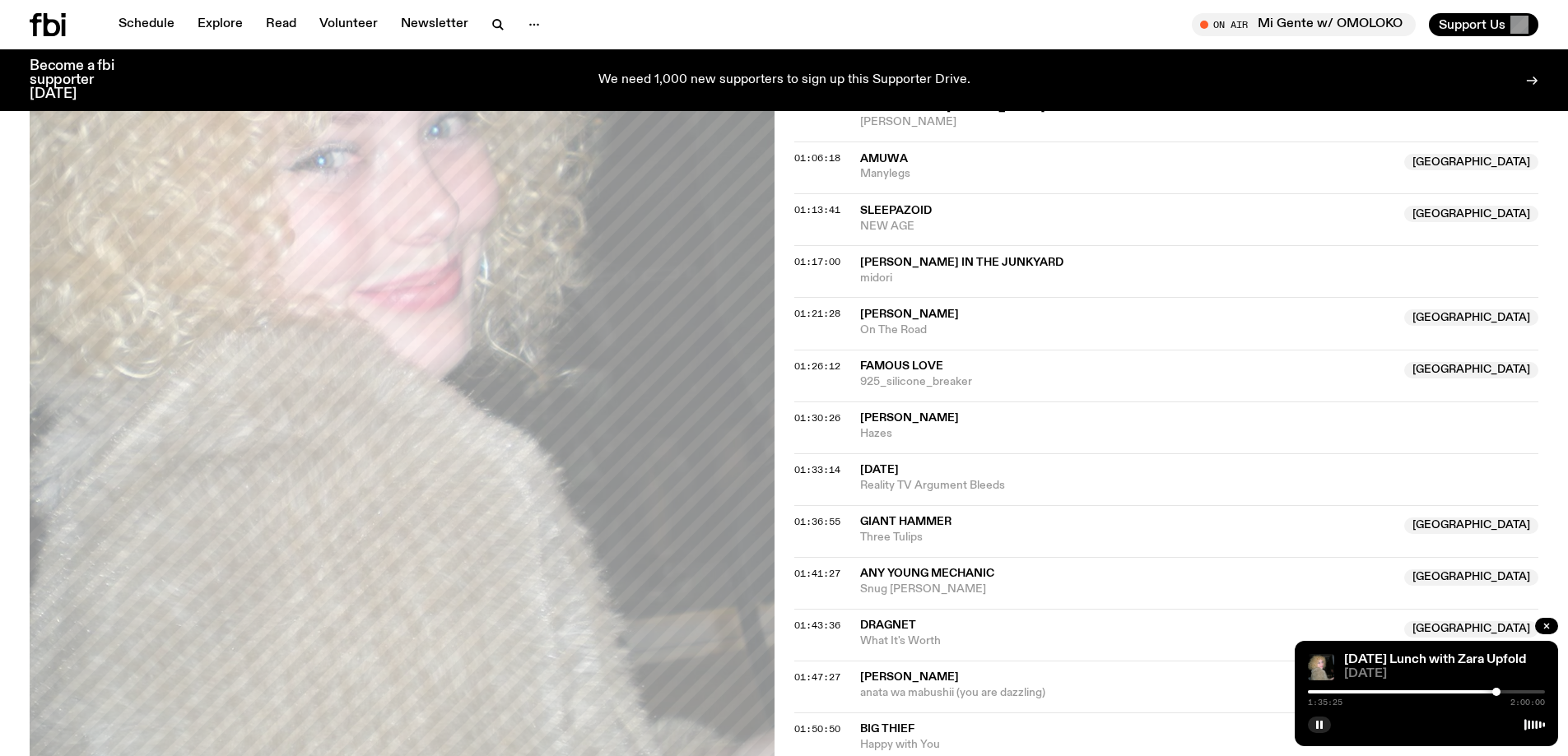
click at [1496, 692] on div at bounding box center [1496, 693] width 8 height 8
click at [1497, 692] on div at bounding box center [1496, 693] width 8 height 8
click at [34, 16] on icon at bounding box center [35, 25] width 12 height 23
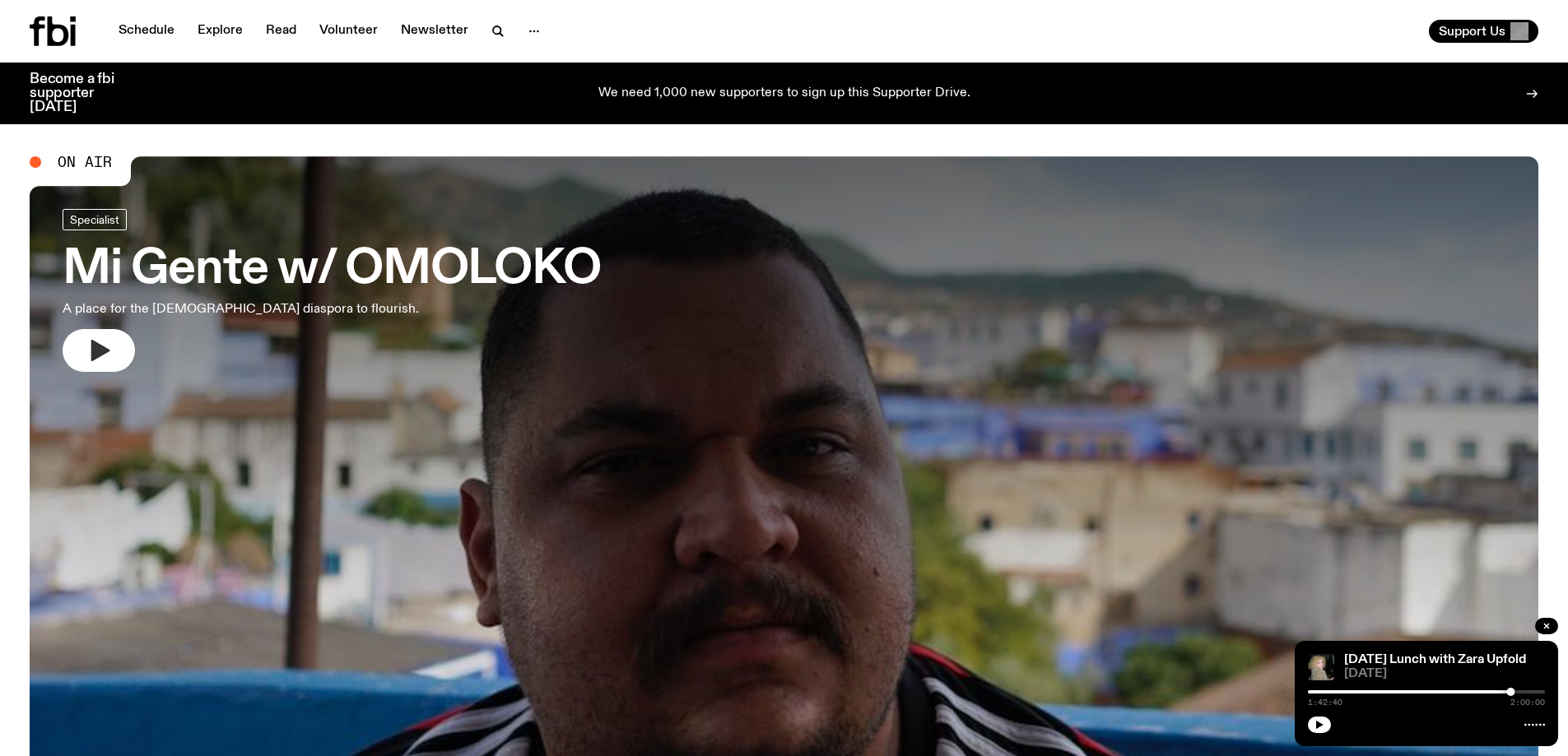
click at [119, 337] on button "button" at bounding box center [99, 351] width 72 height 43
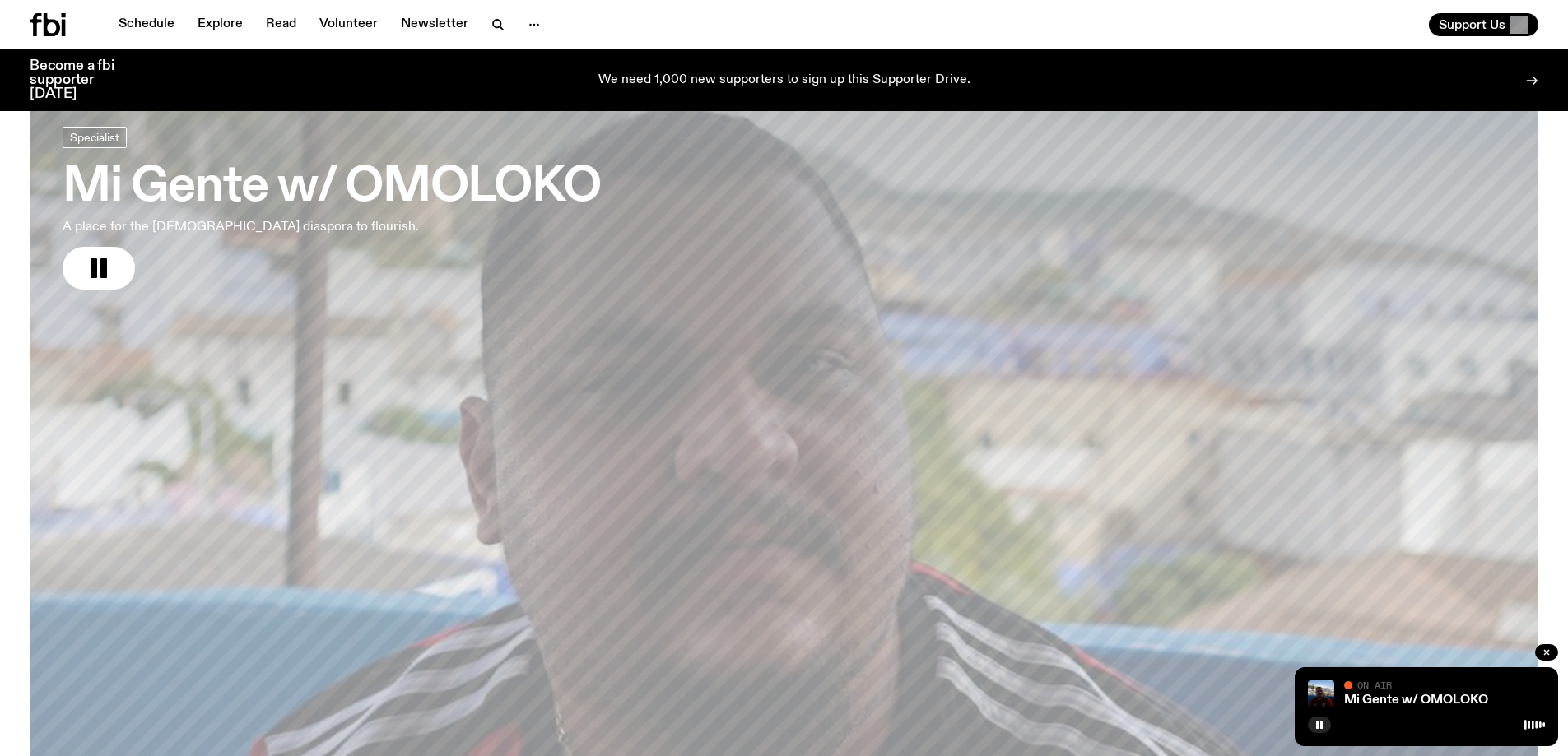
scroll to position [810, 0]
